Goal: Task Accomplishment & Management: Use online tool/utility

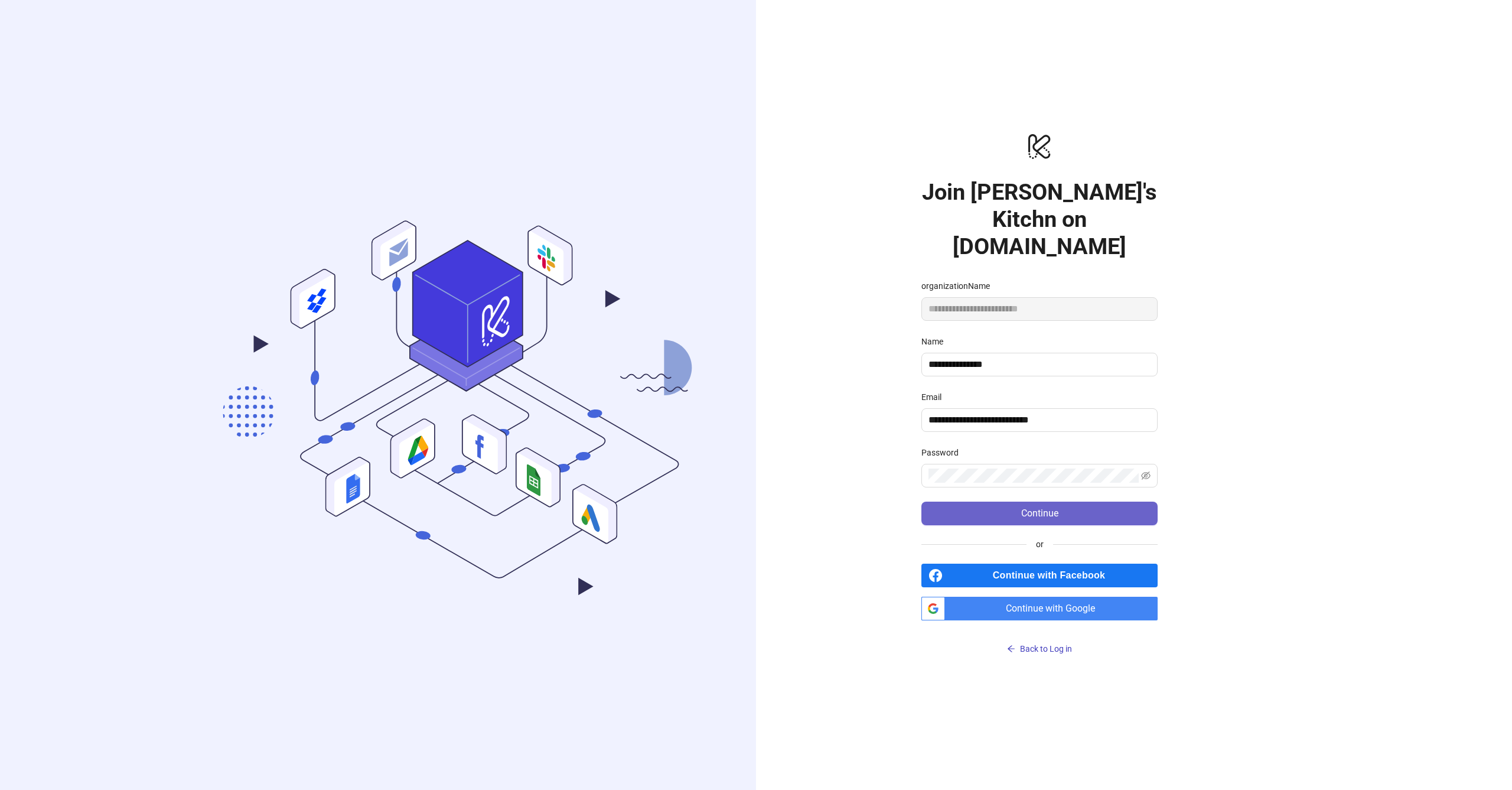
click at [1012, 509] on button "Continue" at bounding box center [1039, 513] width 236 height 24
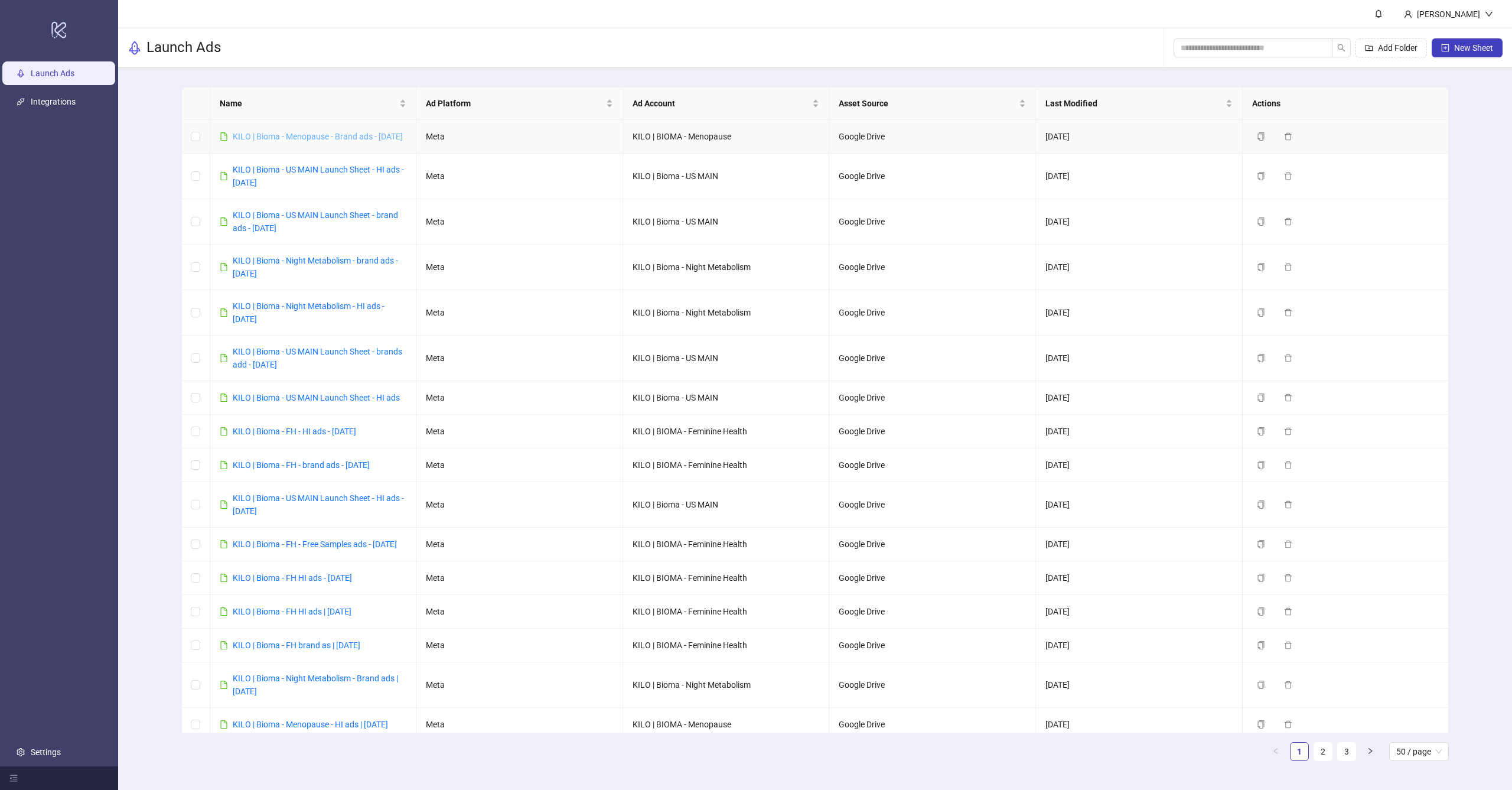
click at [308, 136] on link "KILO | Bioma - Menopause - Brand ads - [DATE]" at bounding box center [317, 136] width 170 height 10
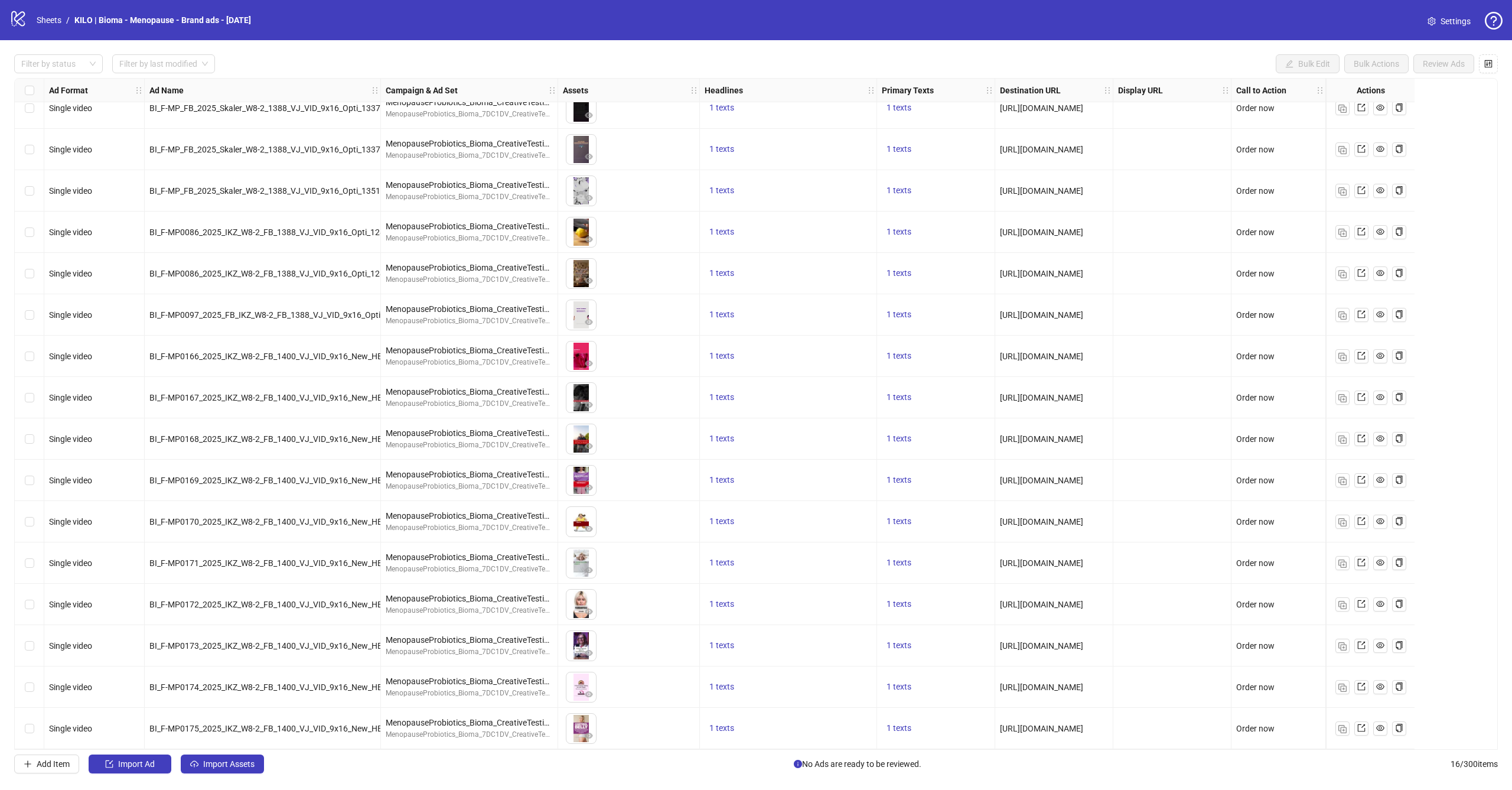
scroll to position [19, 0]
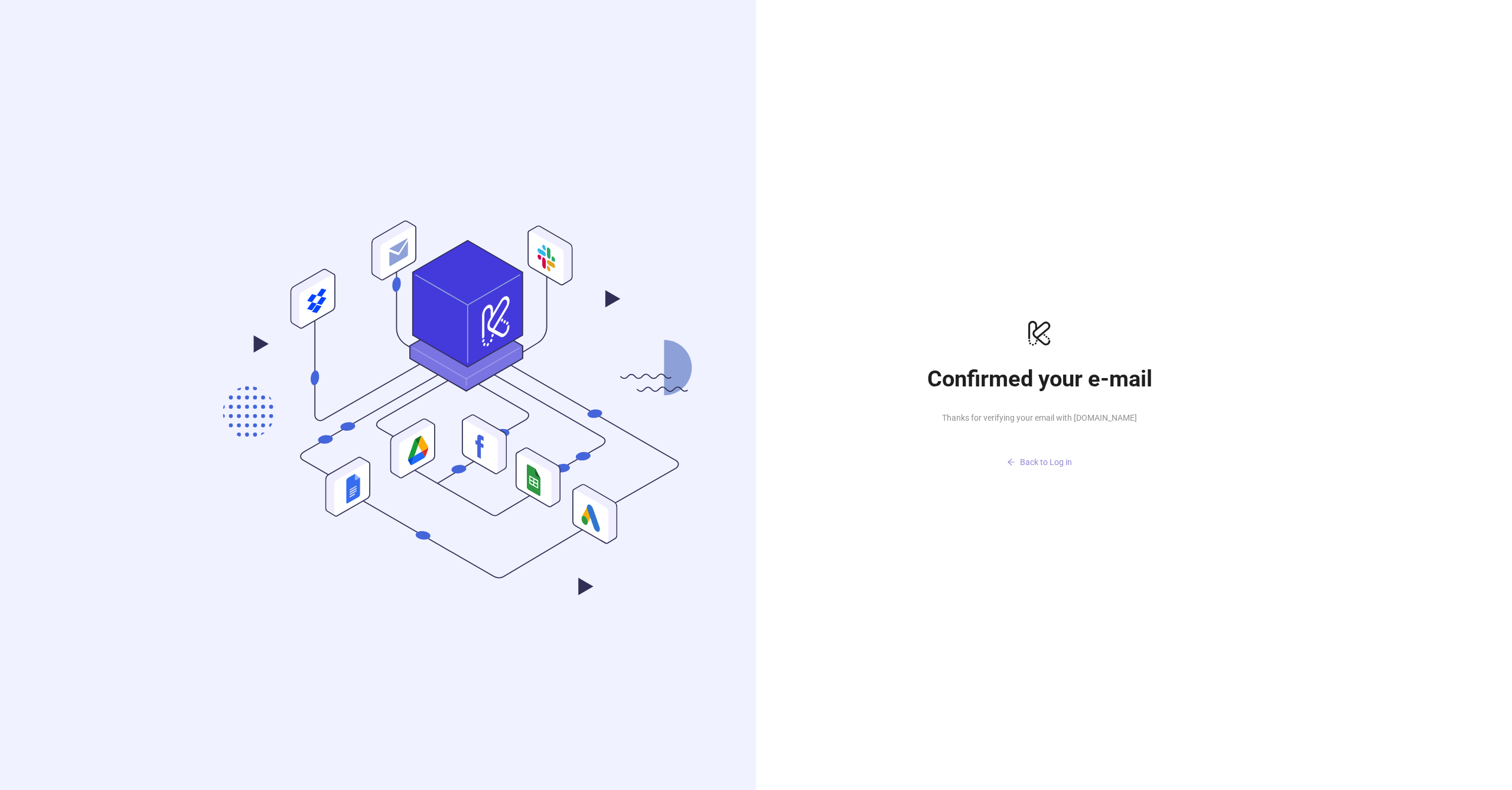
click at [1060, 461] on span "Back to Log in" at bounding box center [1046, 462] width 52 height 10
